Goal: Transaction & Acquisition: Subscribe to service/newsletter

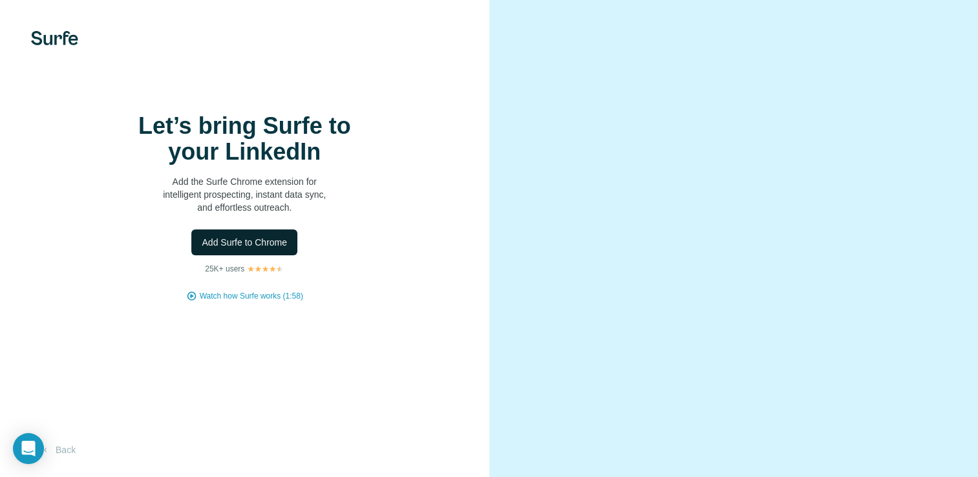
scroll to position [49, 0]
click at [252, 290] on span "Watch how Surfe works (1:58)" at bounding box center [251, 296] width 103 height 12
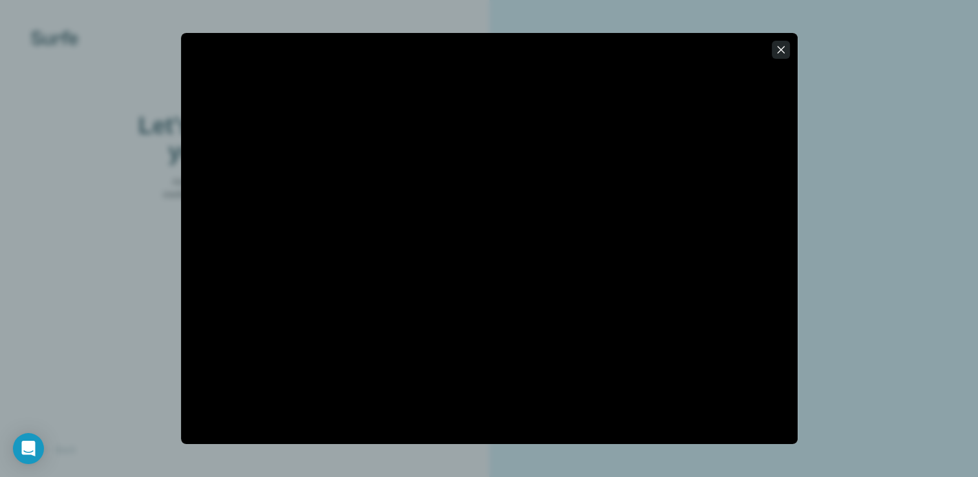
click at [778, 55] on icon "button" at bounding box center [780, 49] width 13 height 13
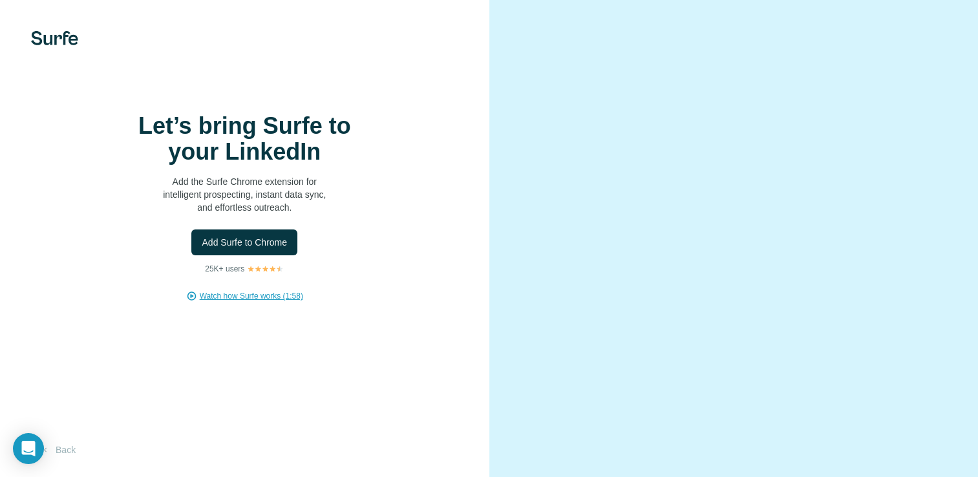
drag, startPoint x: 778, startPoint y: 55, endPoint x: 333, endPoint y: 227, distance: 476.9
click at [333, 227] on div "Let’s bring Surfe to your LinkedIn Add the Surfe Chrome extension for intellige…" at bounding box center [489, 238] width 978 height 477
click at [272, 236] on span "Add Surfe to Chrome" at bounding box center [244, 242] width 85 height 13
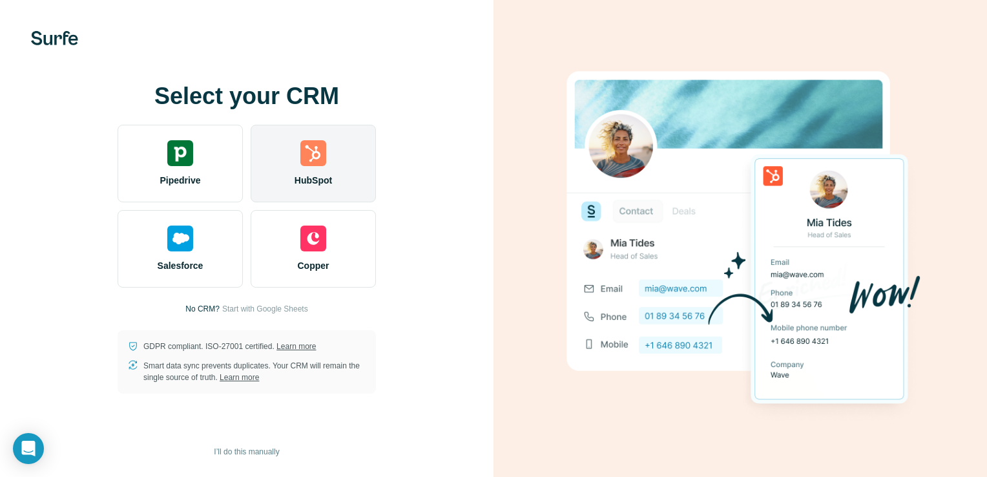
click at [318, 170] on div "HubSpot" at bounding box center [313, 164] width 125 height 78
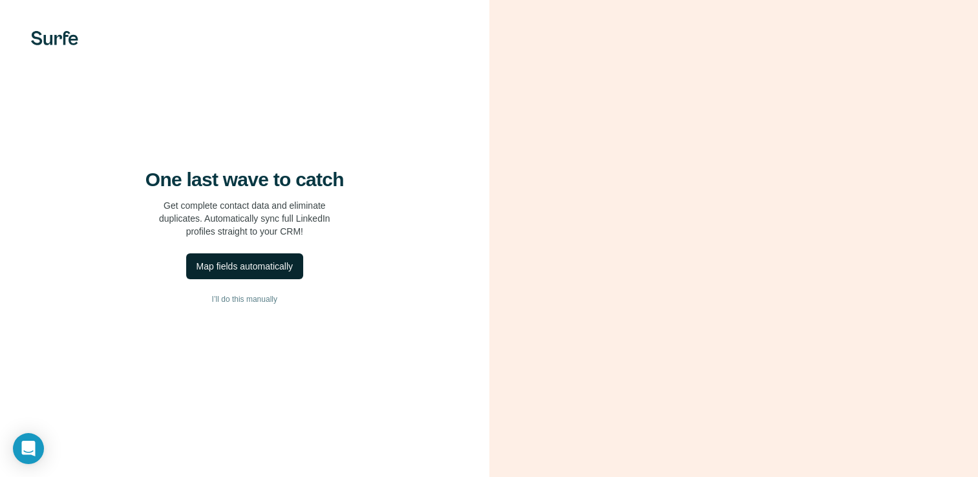
click at [248, 273] on div "Map fields automatically" at bounding box center [244, 266] width 96 height 13
click at [260, 305] on span "I’ll do this manually" at bounding box center [244, 299] width 65 height 12
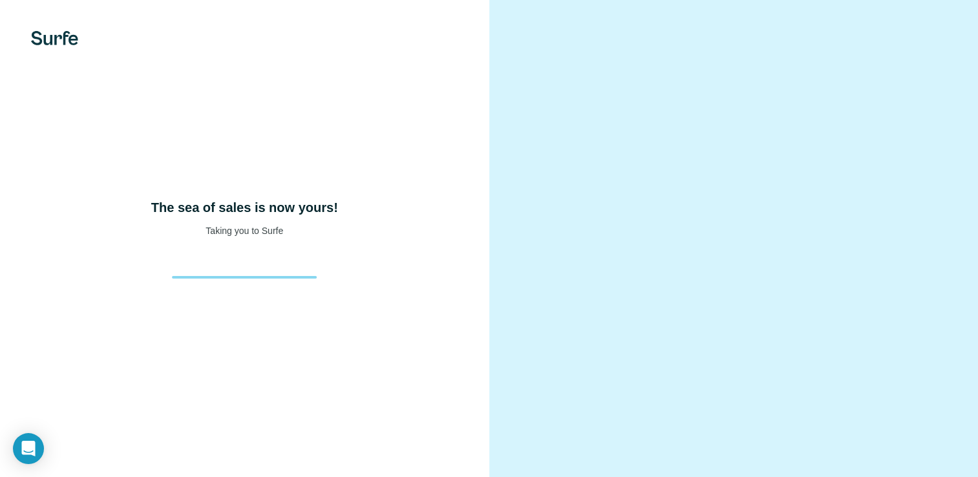
click at [303, 216] on h4 "The sea of sales is now yours!" at bounding box center [244, 207] width 187 height 18
